Goal: Transaction & Acquisition: Purchase product/service

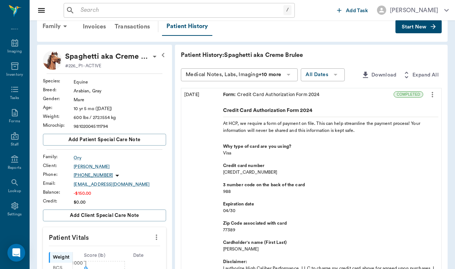
scroll to position [15, 0]
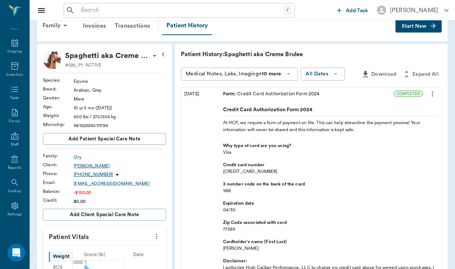
click at [86, 168] on div "[PERSON_NAME]" at bounding box center [120, 166] width 92 height 7
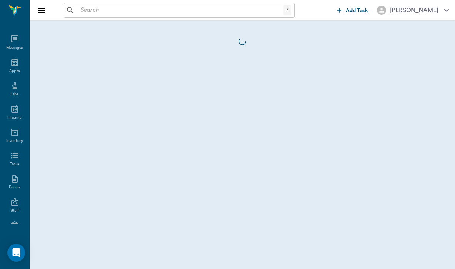
scroll to position [68, 0]
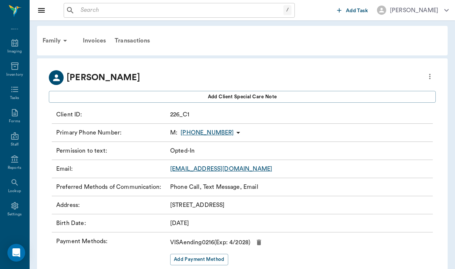
click at [261, 242] on icon "button" at bounding box center [259, 243] width 4 height 6
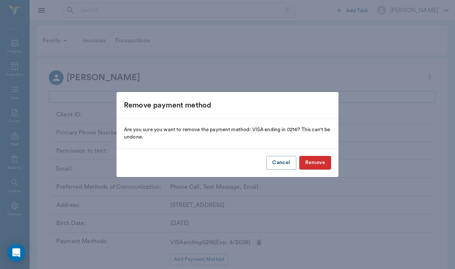
click at [311, 161] on button "Remove" at bounding box center [315, 163] width 32 height 14
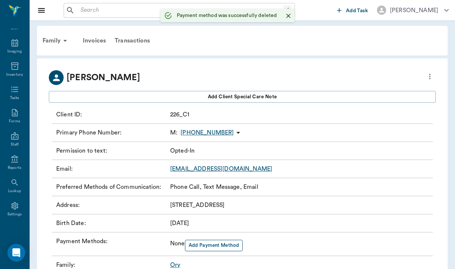
click at [222, 247] on button "Add Payment Method" at bounding box center [214, 245] width 58 height 11
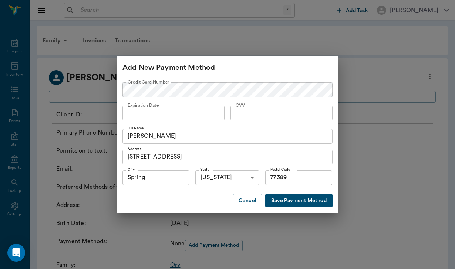
click at [284, 199] on button "Save Payment Method" at bounding box center [298, 201] width 67 height 14
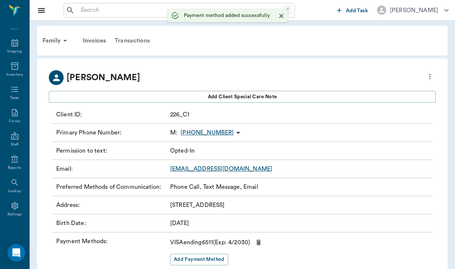
click at [139, 40] on div "Transactions" at bounding box center [132, 41] width 44 height 18
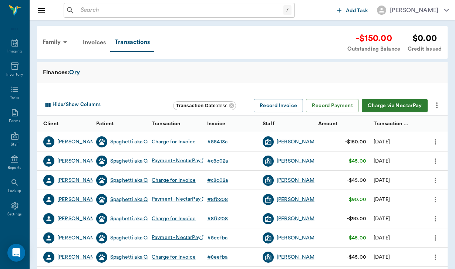
scroll to position [68, 0]
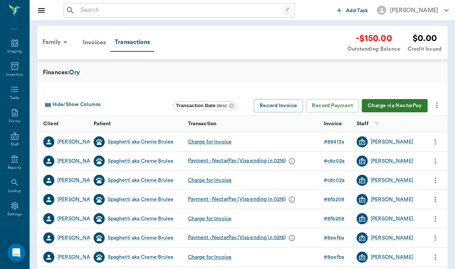
click at [397, 108] on button "Charge via NectarPay" at bounding box center [395, 106] width 66 height 14
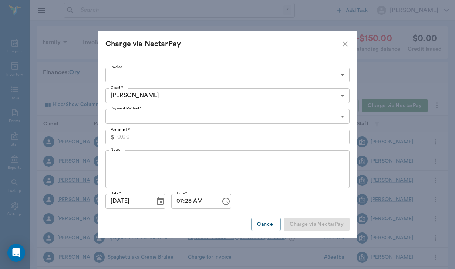
type input "CREDIT_CARDS_ON_FILE"
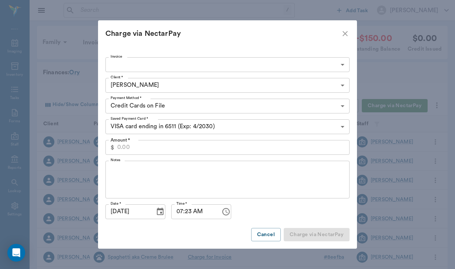
click at [139, 58] on body "/ ​ Add Task [PERSON_NAME] Nectar Messages Appts Labs Imaging Inventory Tasks F…" at bounding box center [227, 189] width 455 height 378
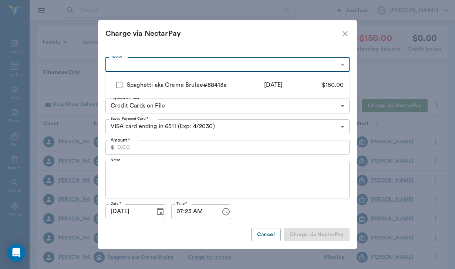
click at [122, 84] on input "checkbox" at bounding box center [119, 85] width 16 height 16
checkbox input "true"
type input "6866c9d118a802ff7488413a"
type input "150.00"
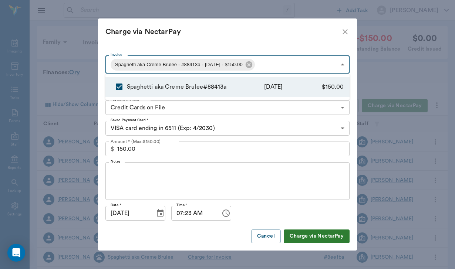
click at [110, 172] on div at bounding box center [227, 134] width 455 height 269
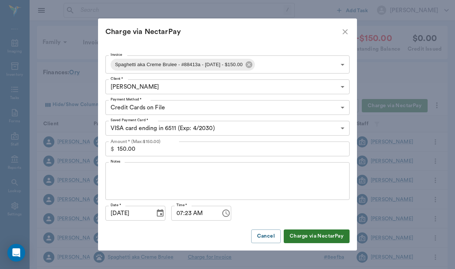
click at [110, 172] on div "x Notes" at bounding box center [227, 181] width 244 height 38
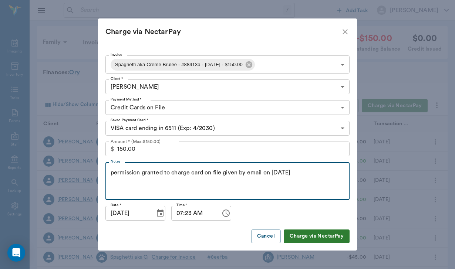
type textarea "permission granted to charge card on file given by email on [DATE]"
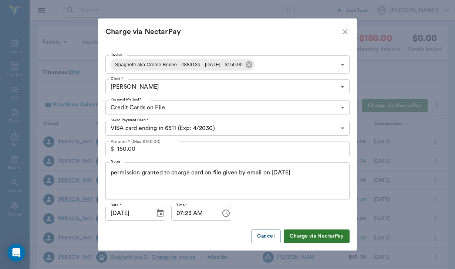
click at [329, 235] on button "Charge via NectarPay" at bounding box center [317, 237] width 66 height 14
